Goal: Check status: Check status

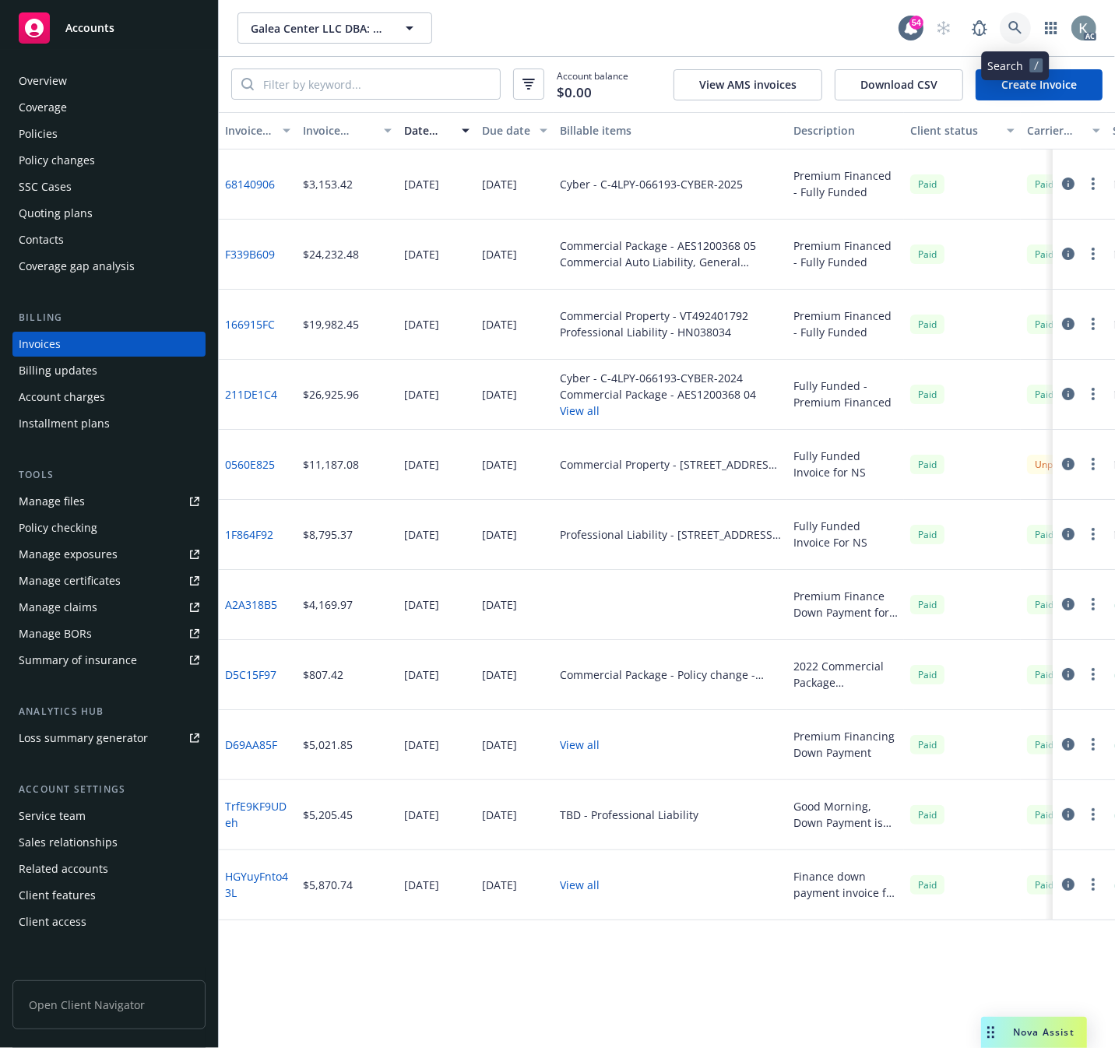
click at [1014, 24] on icon at bounding box center [1016, 28] width 14 height 14
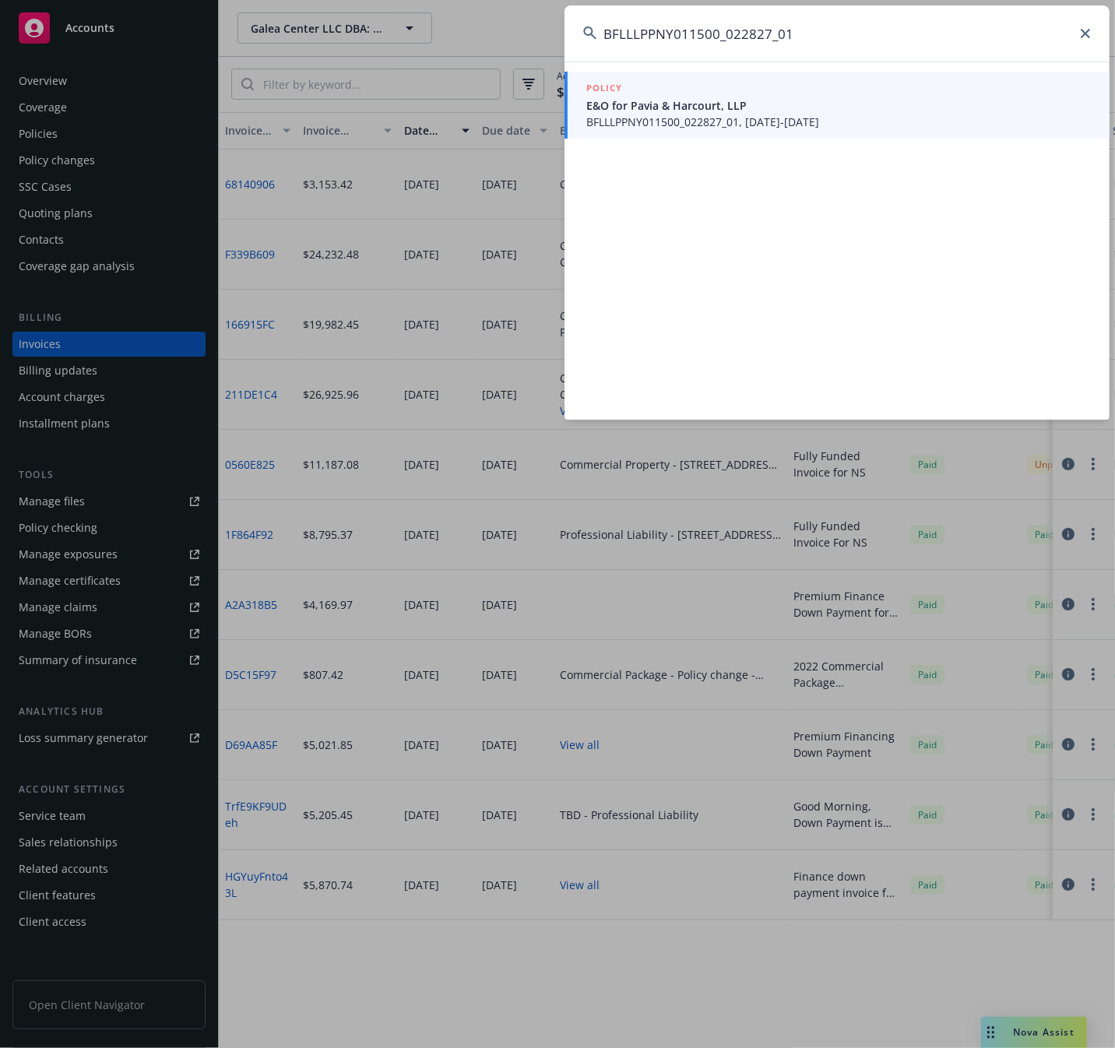
type input "BFLLLPPNY011500_022827_01"
click at [622, 117] on span "BFLLLPPNY011500_022827_01, [DATE]-[DATE]" at bounding box center [839, 122] width 505 height 16
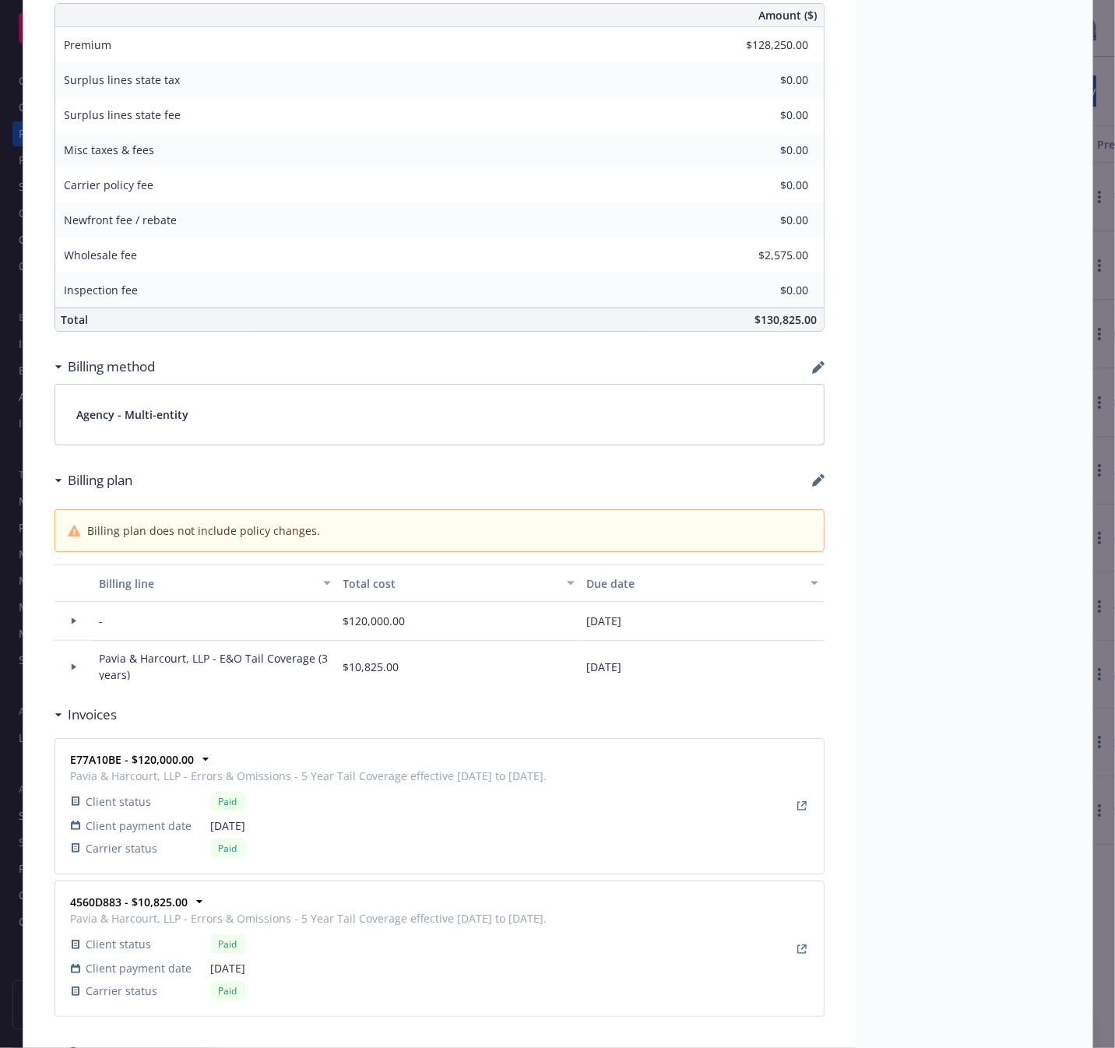
scroll to position [724, 0]
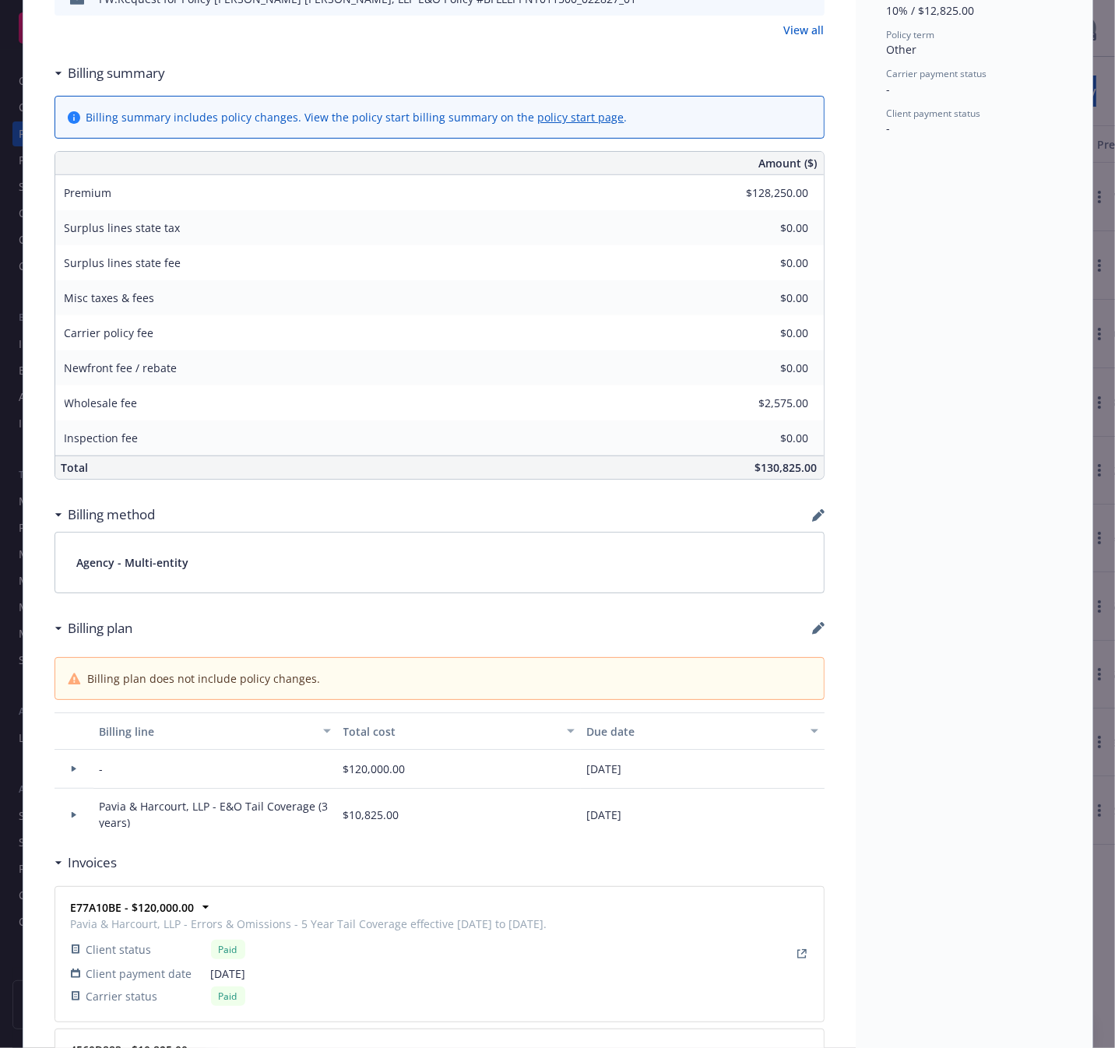
click at [907, 287] on div "Status Active Effective dates [DATE] - [DATE] Producer(s) [PERSON_NAME] Service…" at bounding box center [974, 355] width 237 height 1978
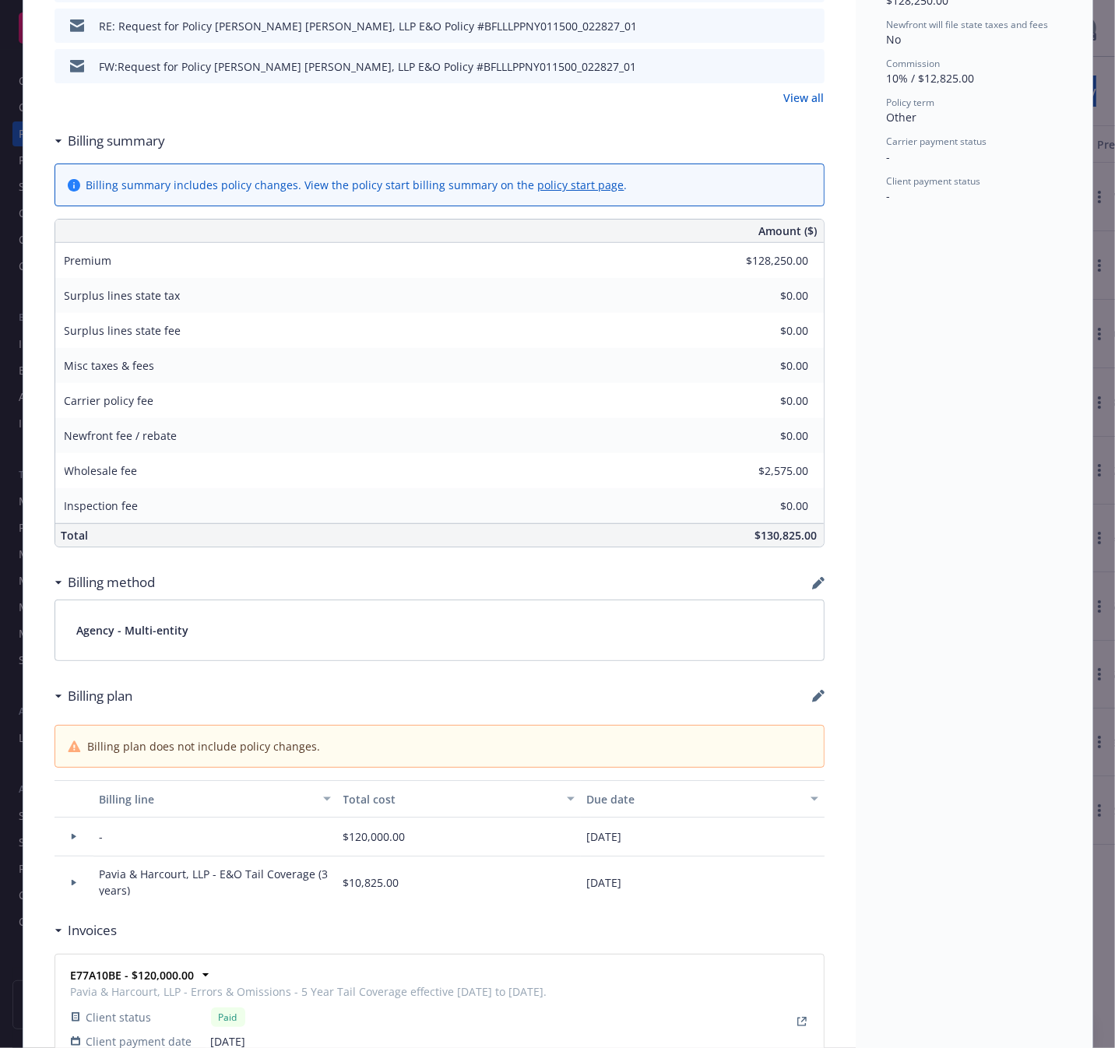
scroll to position [605, 0]
